Goal: Register for event/course

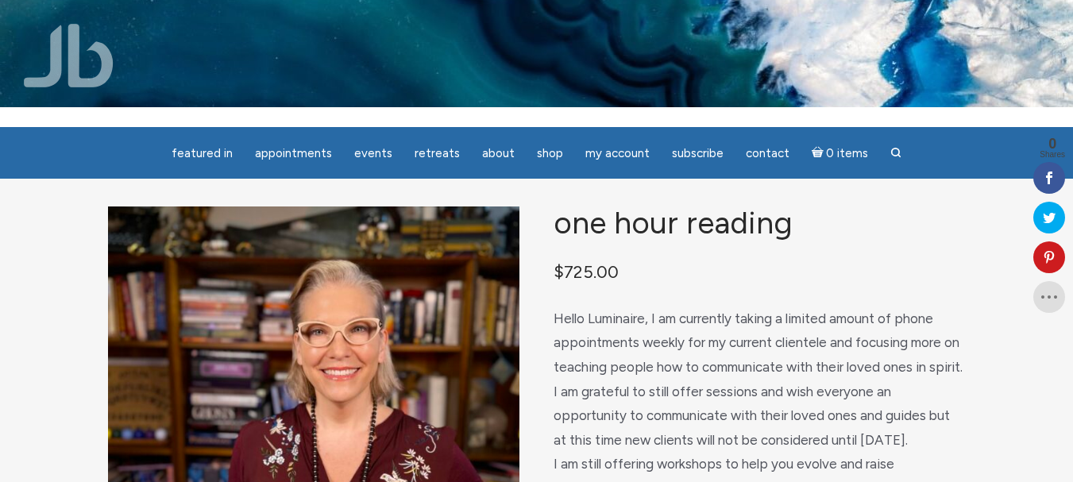
scroll to position [17, 0]
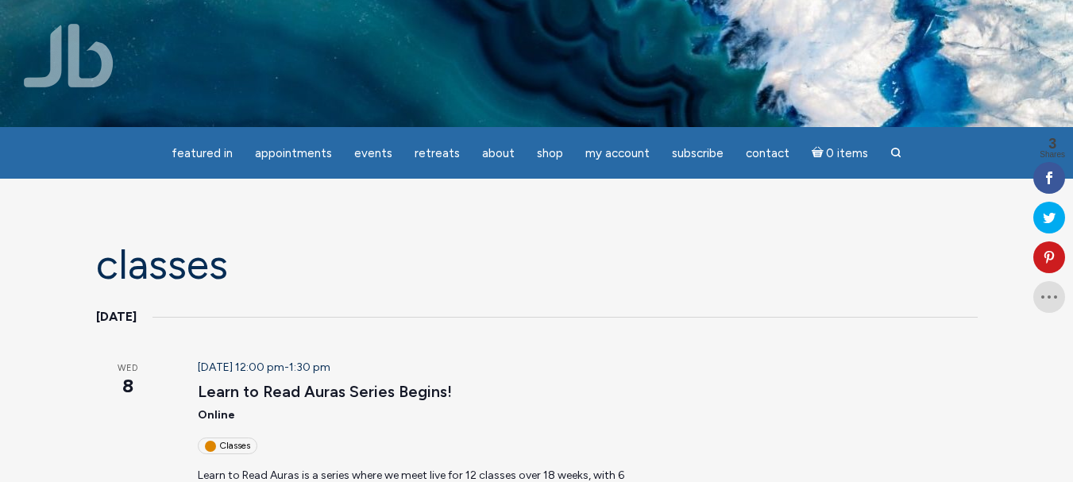
scroll to position [422, 0]
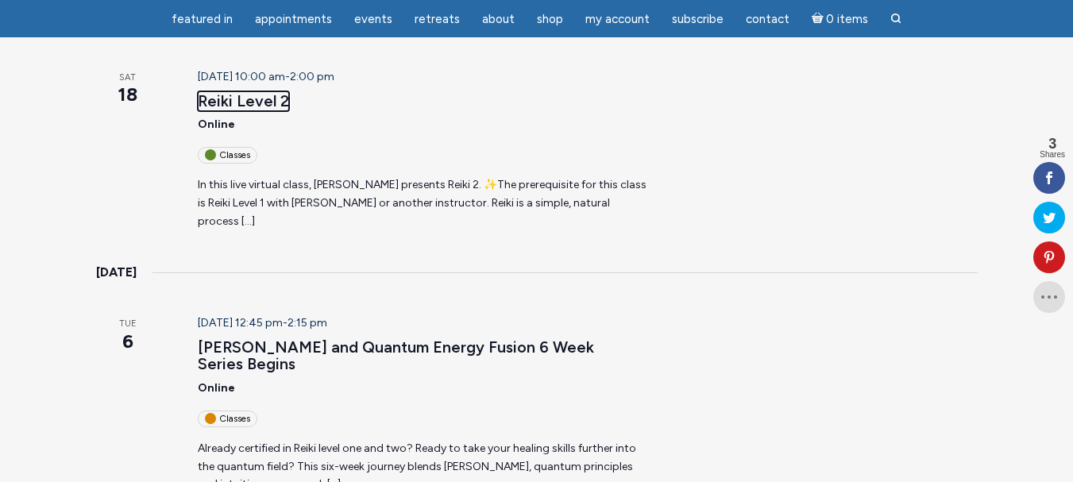
click at [230, 103] on link "Reiki Level 2" at bounding box center [243, 101] width 91 height 20
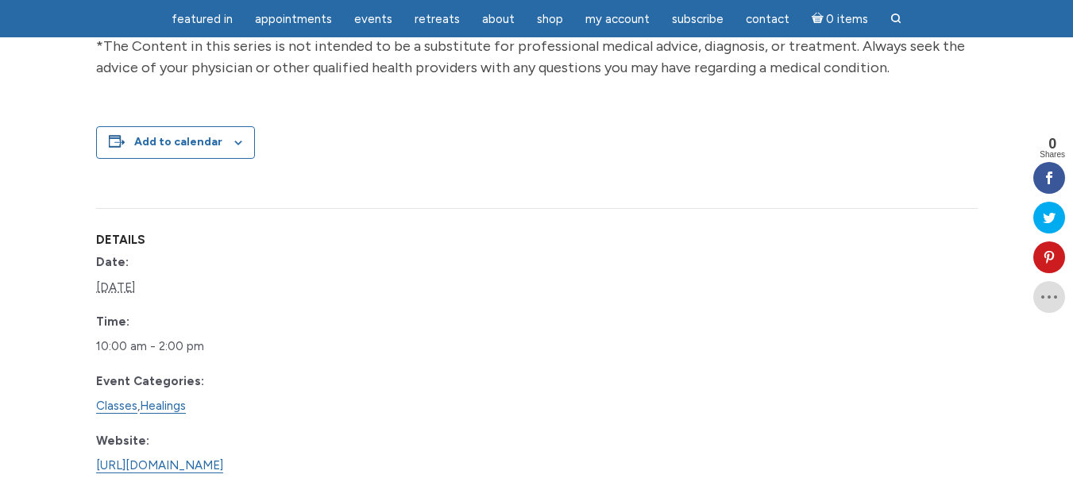
scroll to position [422, 0]
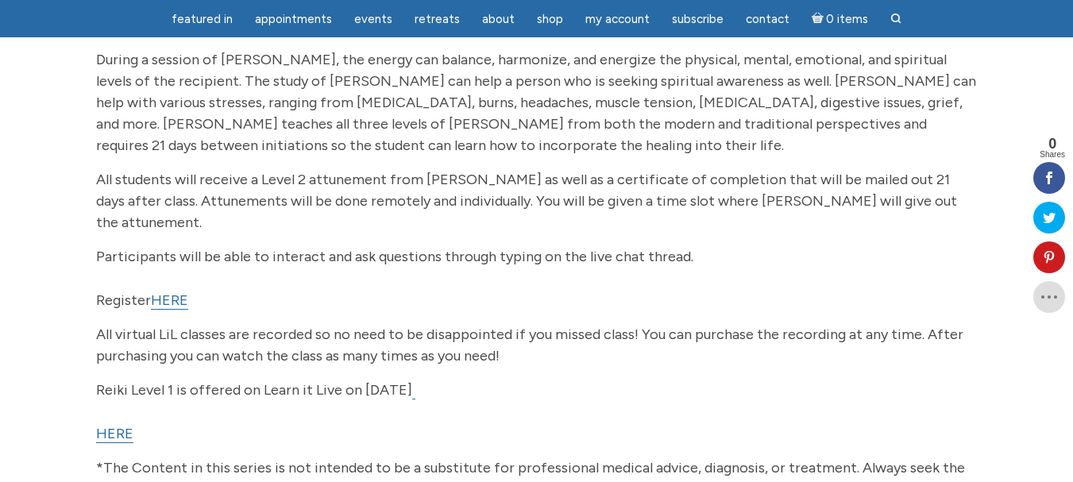
click at [182, 292] on link "HERE" at bounding box center [169, 301] width 37 height 18
